Goal: Find specific page/section: Find specific page/section

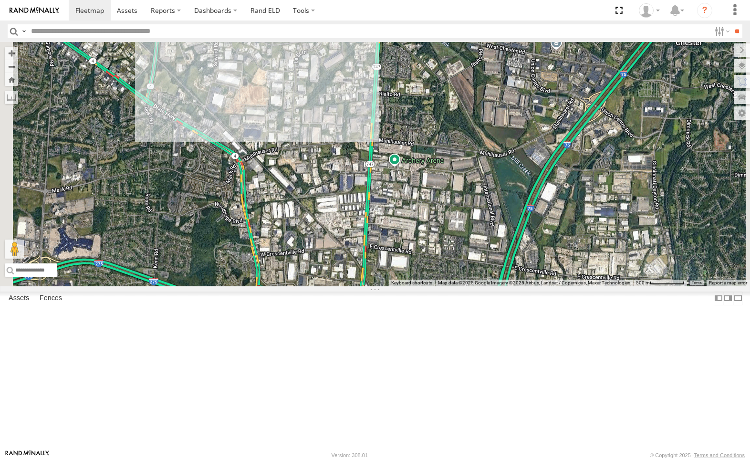
click at [0, 0] on div "212" at bounding box center [0, 0] width 0 height 0
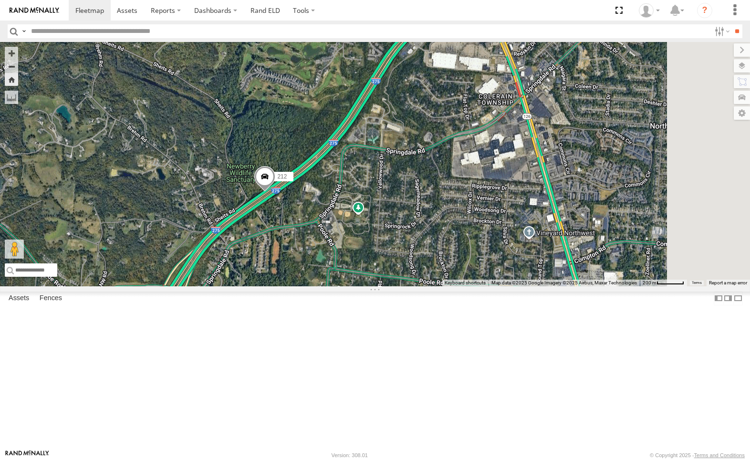
drag, startPoint x: 567, startPoint y: 314, endPoint x: 447, endPoint y: 250, distance: 136.1
click at [447, 250] on div "212" at bounding box center [375, 164] width 750 height 244
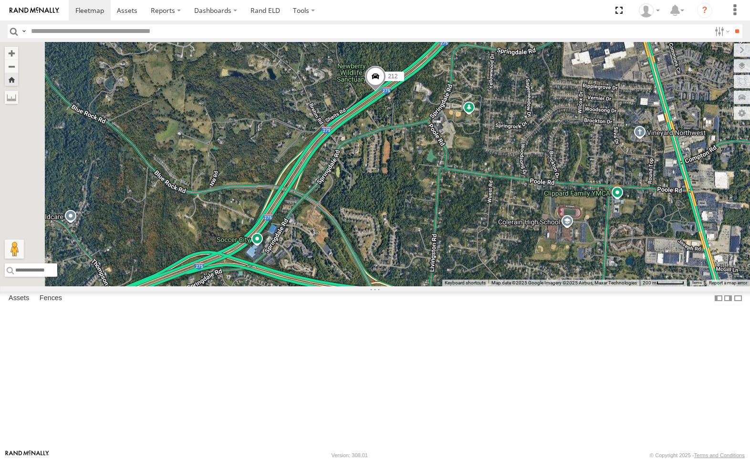
drag, startPoint x: 439, startPoint y: 323, endPoint x: 550, endPoint y: 222, distance: 150.9
click at [550, 222] on div "212" at bounding box center [375, 164] width 750 height 244
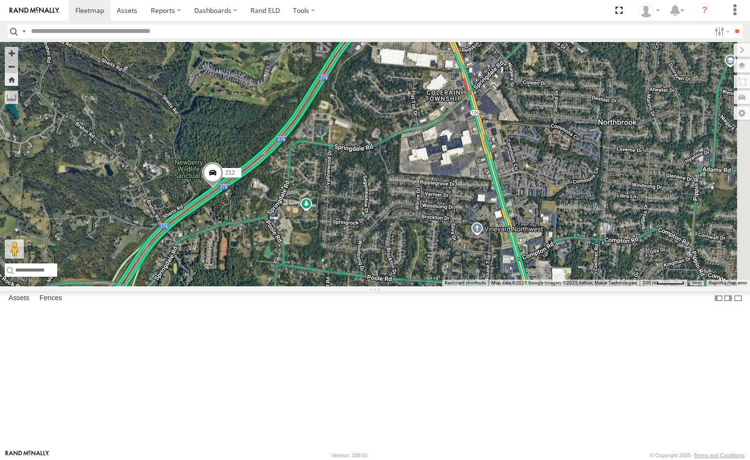
drag, startPoint x: 559, startPoint y: 200, endPoint x: 395, endPoint y: 299, distance: 191.2
click at [395, 286] on div "212" at bounding box center [375, 164] width 750 height 244
click at [718, 52] on label at bounding box center [734, 49] width 32 height 13
click at [132, 11] on span at bounding box center [127, 10] width 21 height 9
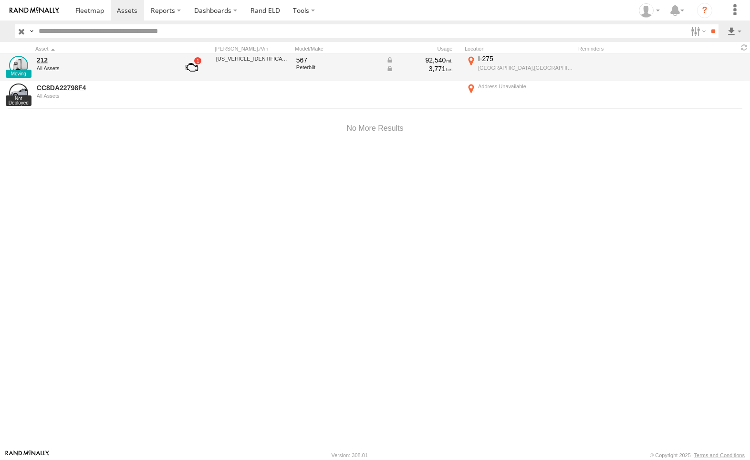
click at [116, 66] on div "All Assets" at bounding box center [102, 68] width 131 height 6
click at [83, 67] on div "All Assets" at bounding box center [102, 68] width 131 height 6
click at [43, 61] on link "212" at bounding box center [102, 60] width 131 height 9
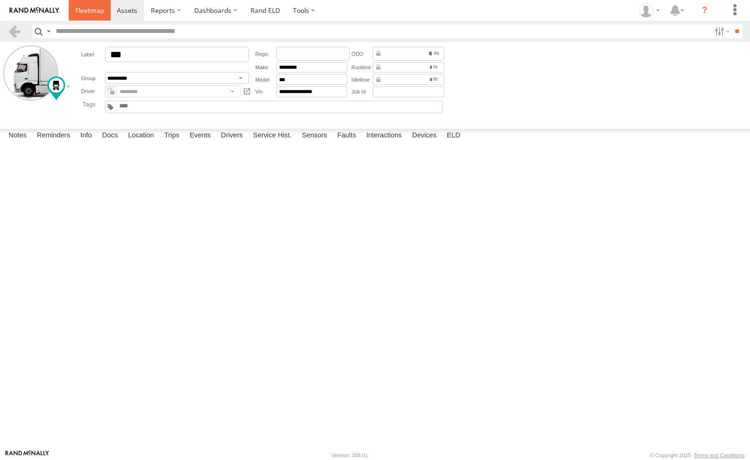
click at [83, 11] on span at bounding box center [89, 10] width 29 height 9
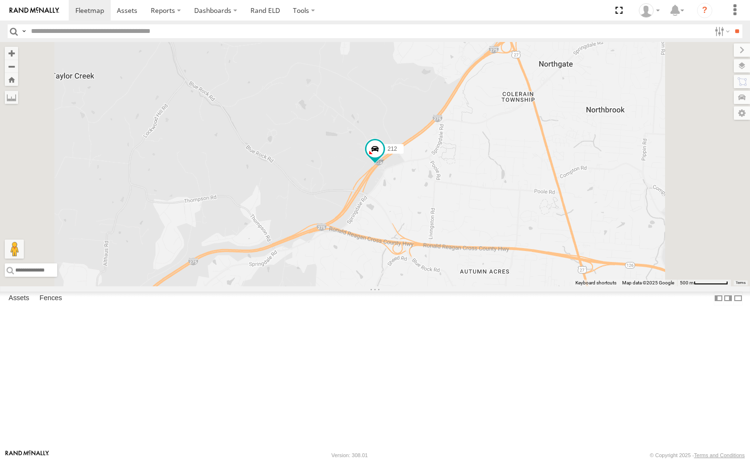
click at [0, 0] on span at bounding box center [0, 0] width 0 height 0
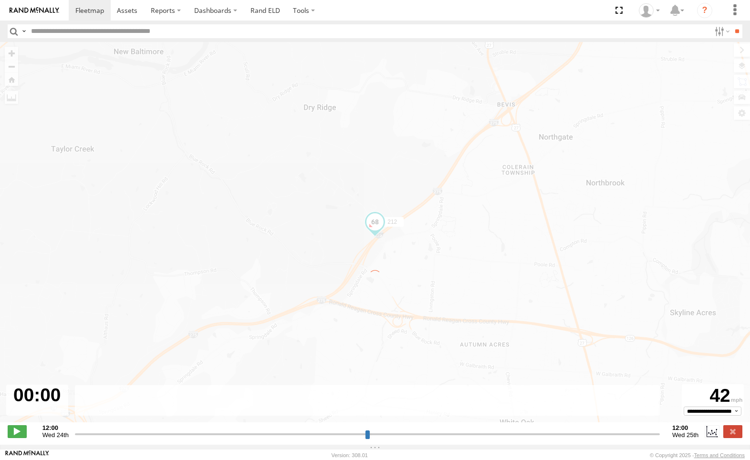
type input "**********"
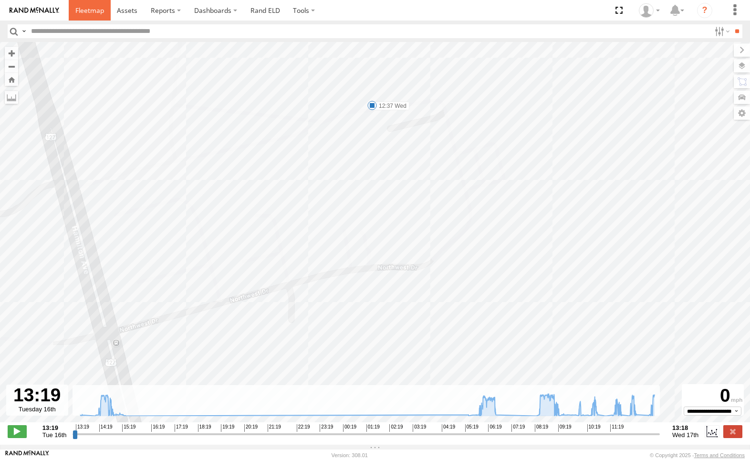
click at [89, 12] on span at bounding box center [89, 10] width 29 height 9
